Goal: Use online tool/utility: Utilize a website feature to perform a specific function

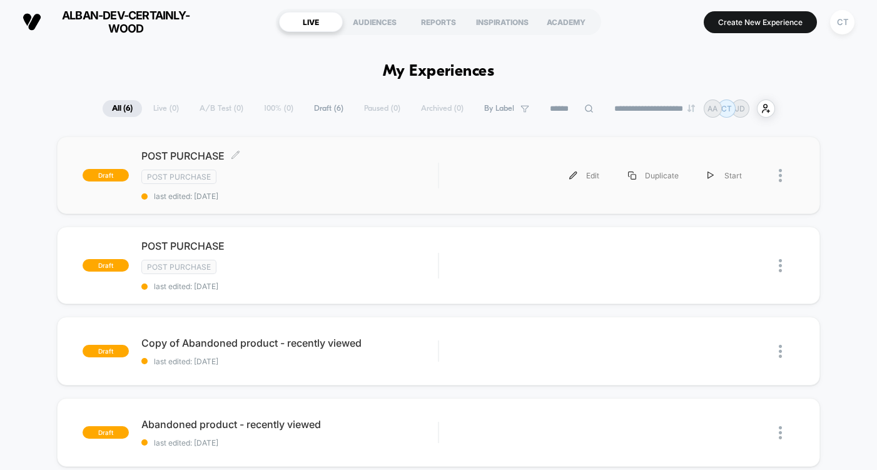
click at [329, 170] on div "Post Purchase" at bounding box center [289, 176] width 296 height 14
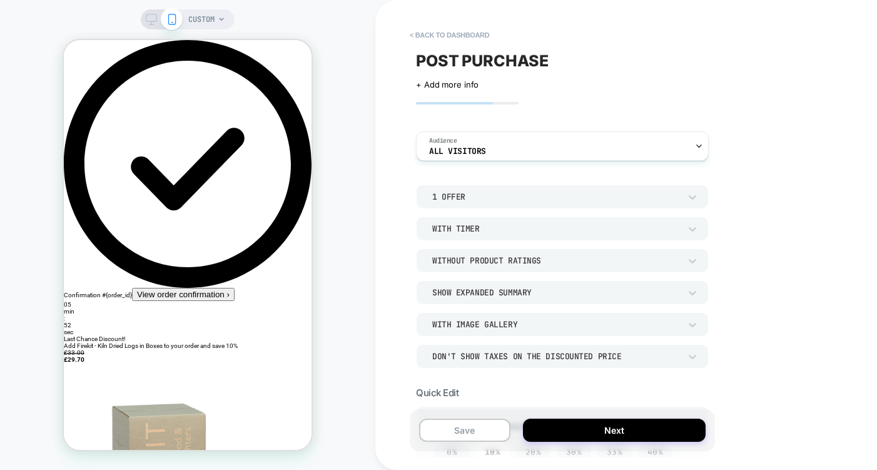
click at [319, 19] on div "CUSTOM" at bounding box center [187, 235] width 375 height 445
